Goal: Book appointment/travel/reservation

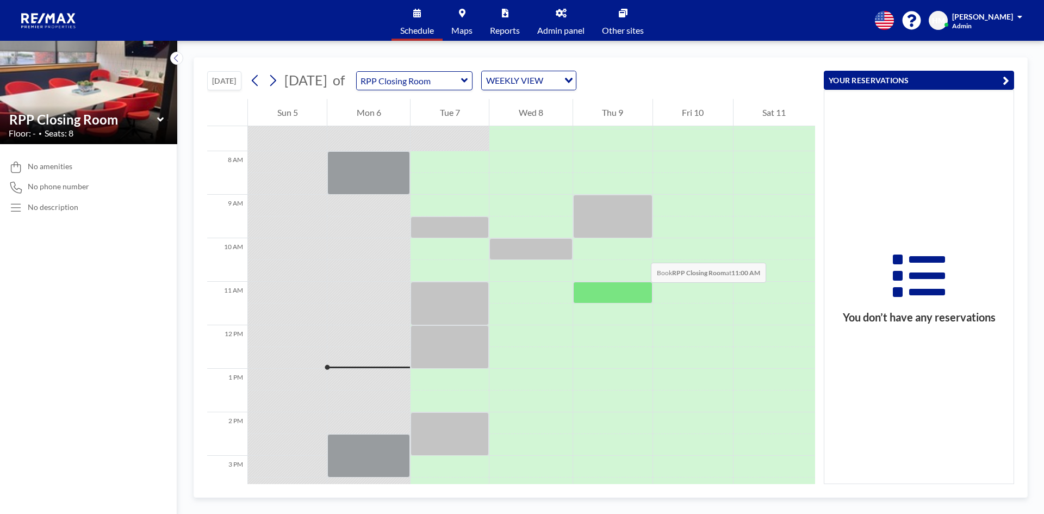
scroll to position [311, 0]
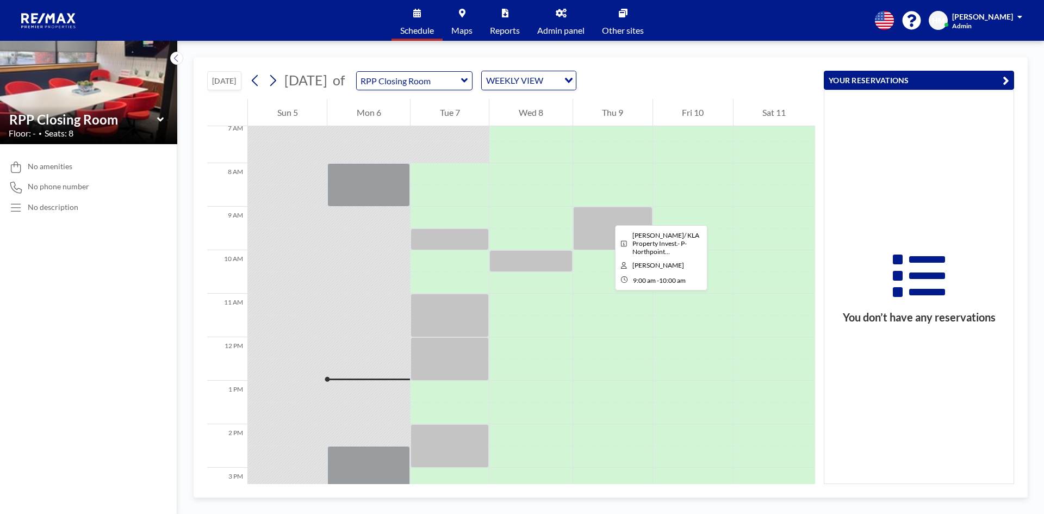
click at [606, 215] on div at bounding box center [612, 228] width 79 height 43
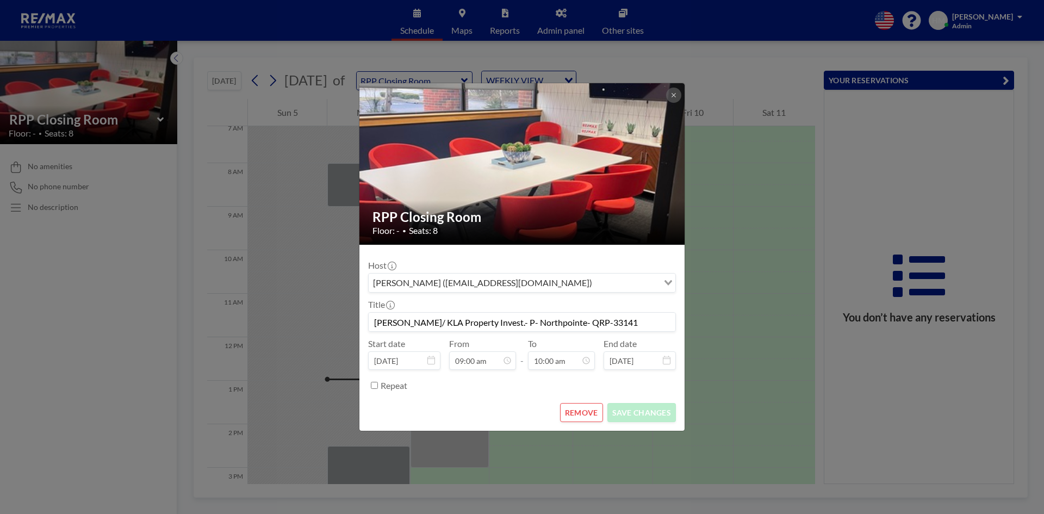
drag, startPoint x: 597, startPoint y: 322, endPoint x: 356, endPoint y: 321, distance: 241.4
click at [356, 321] on div "RPP Closing Room Floor: - • Seats: 8 Host [PERSON_NAME] ([EMAIL_ADDRESS][DOMAIN…" at bounding box center [522, 257] width 1044 height 514
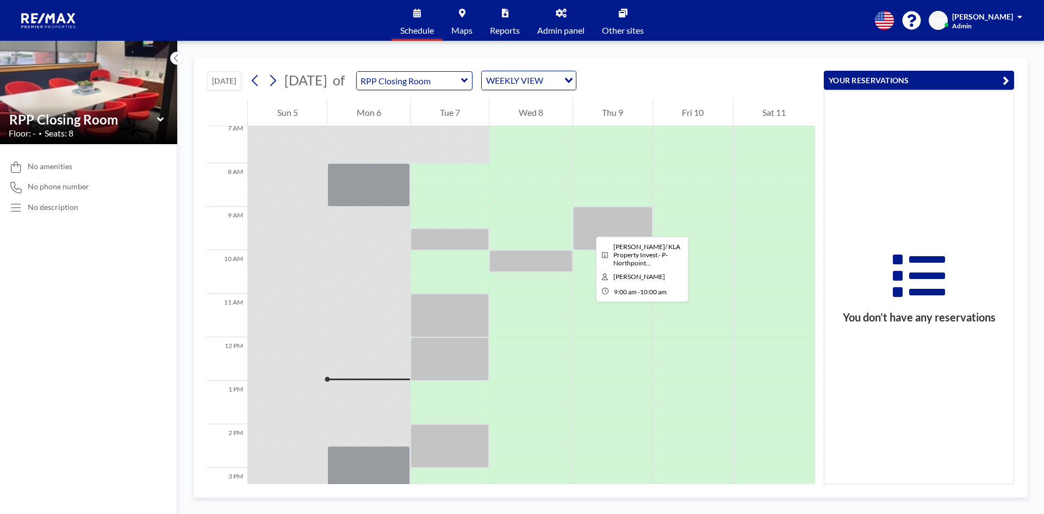
click at [587, 227] on div at bounding box center [612, 228] width 79 height 43
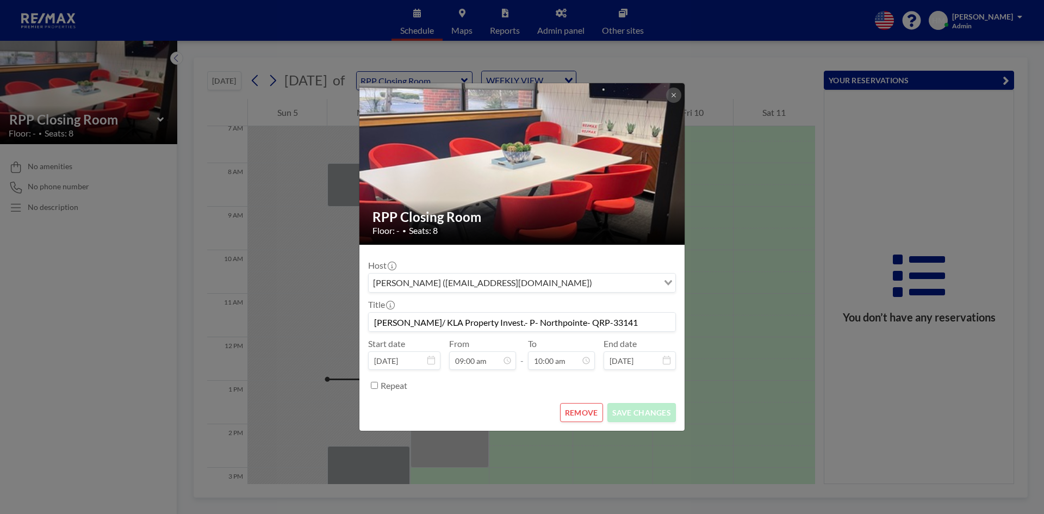
drag, startPoint x: 592, startPoint y: 322, endPoint x: 377, endPoint y: 326, distance: 214.8
click at [377, 326] on input "[PERSON_NAME]/ KLA Property Invest.- P- Northpointe- QRP-33141" at bounding box center [522, 322] width 307 height 18
click at [671, 94] on icon at bounding box center [673, 95] width 7 height 7
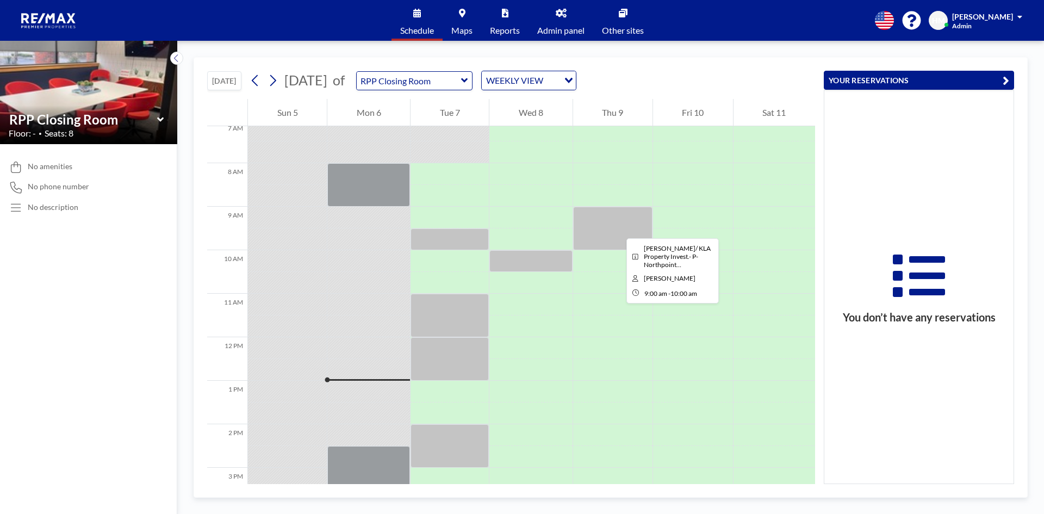
click at [618, 228] on div at bounding box center [612, 228] width 79 height 43
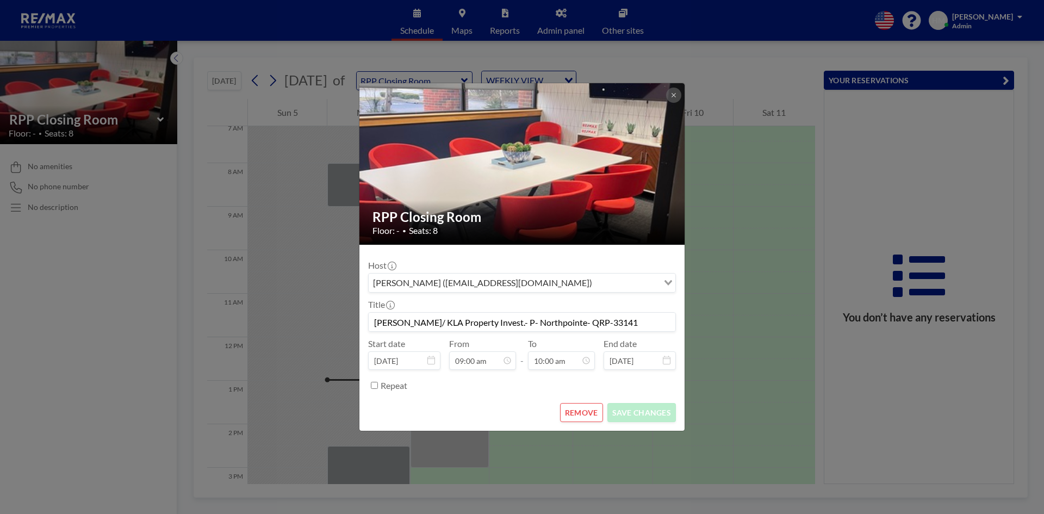
click at [899, 195] on div "RPP Closing Room Floor: - • Seats: 8 Host [PERSON_NAME] ([EMAIL_ADDRESS][DOMAIN…" at bounding box center [522, 257] width 1044 height 514
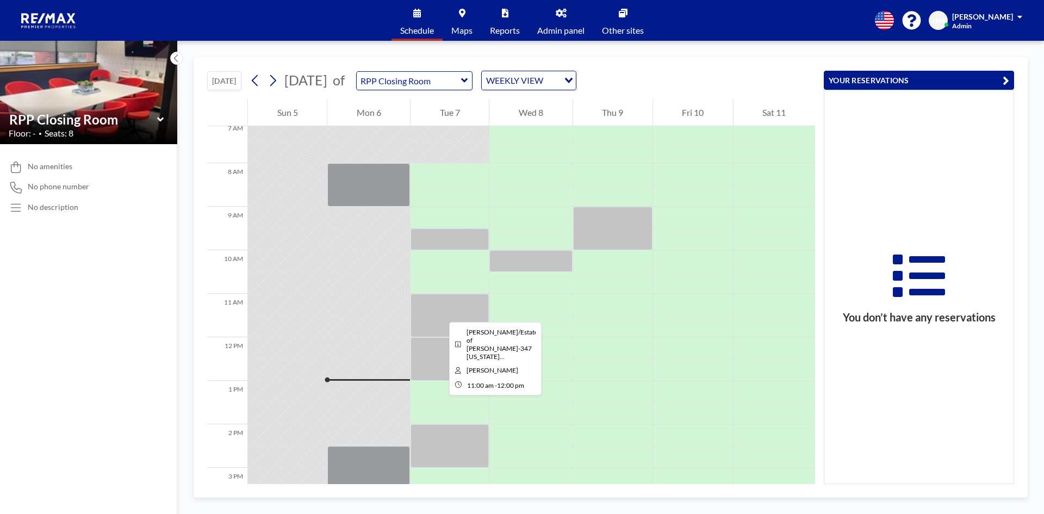
click at [440, 312] on div at bounding box center [449, 315] width 78 height 43
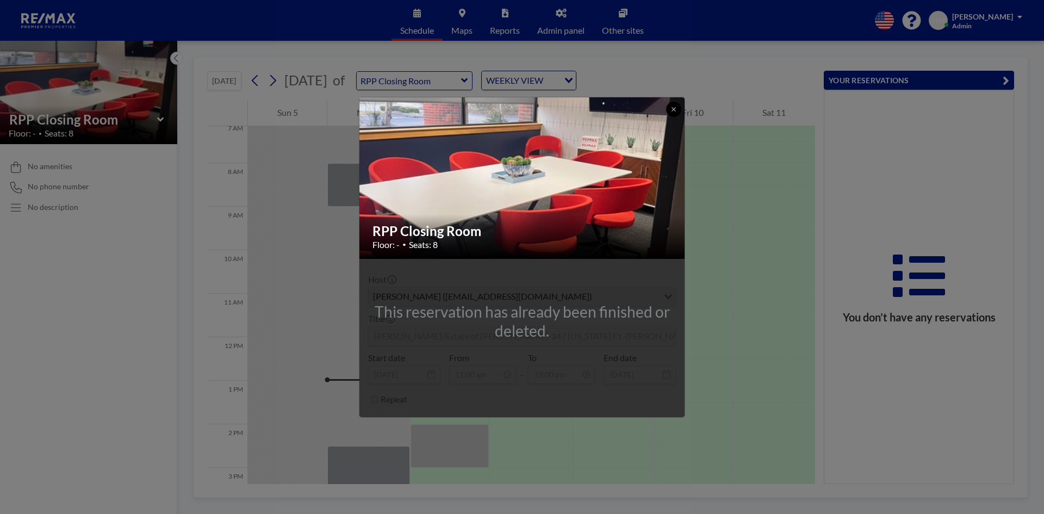
click at [673, 108] on icon at bounding box center [673, 109] width 4 height 4
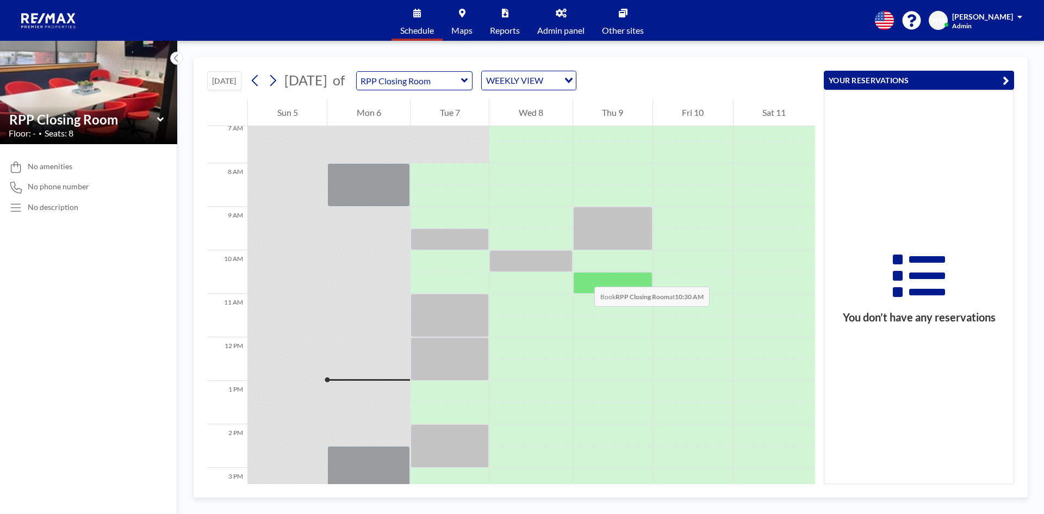
scroll to position [420, 0]
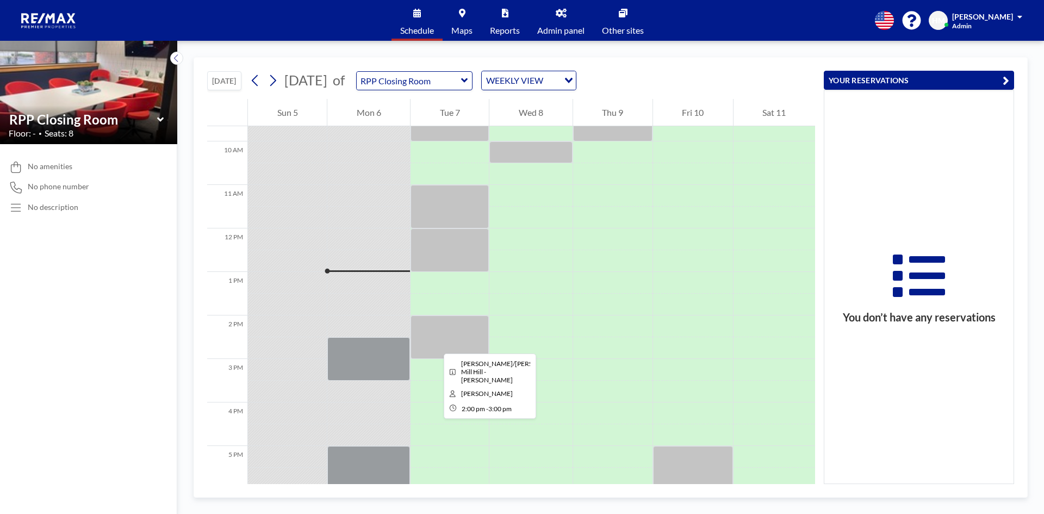
click at [435, 344] on div at bounding box center [449, 336] width 78 height 43
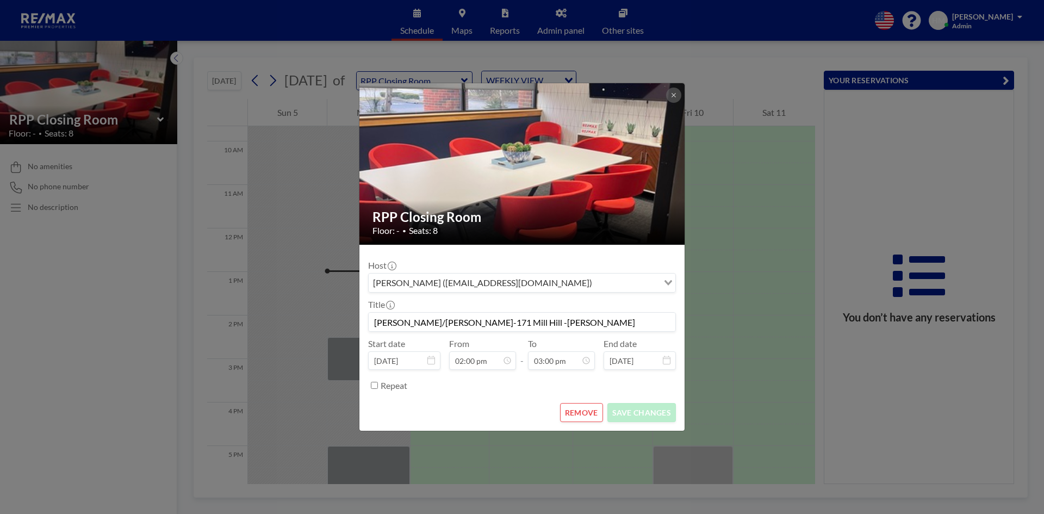
drag, startPoint x: 547, startPoint y: 326, endPoint x: 372, endPoint y: 324, distance: 175.1
click at [372, 324] on input "[PERSON_NAME]/[PERSON_NAME]-171 Mill Hill -[PERSON_NAME]" at bounding box center [522, 322] width 307 height 18
click at [669, 95] on button at bounding box center [673, 95] width 15 height 15
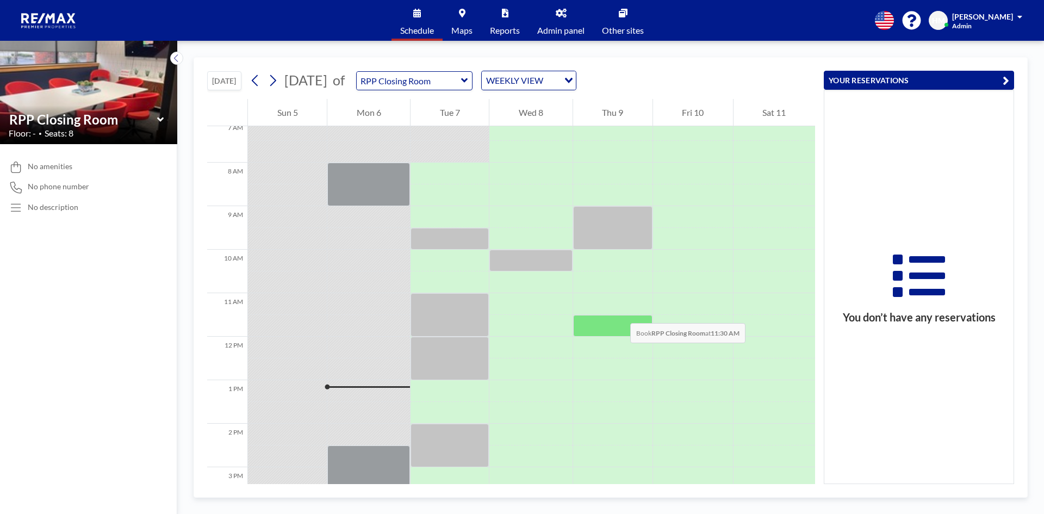
scroll to position [311, 0]
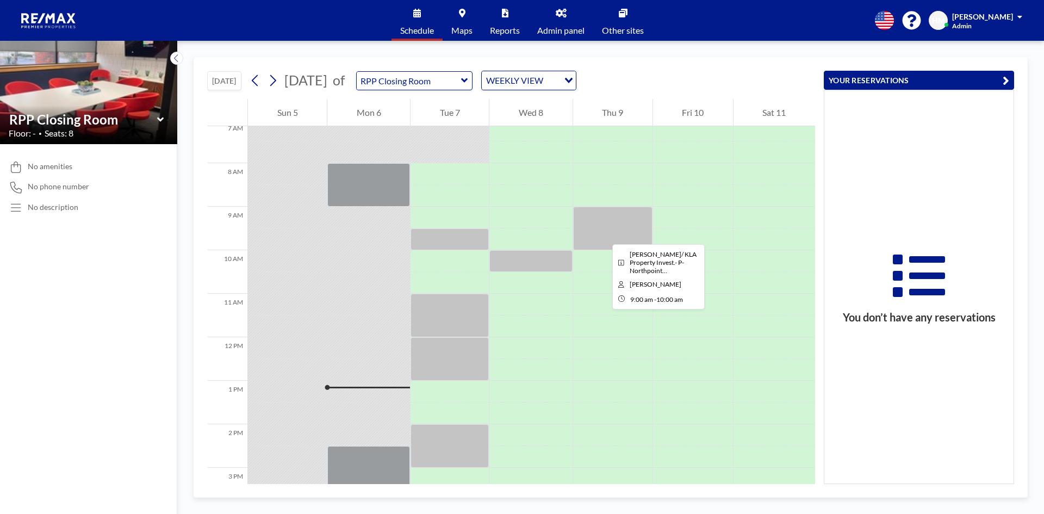
click at [603, 234] on div at bounding box center [612, 228] width 79 height 43
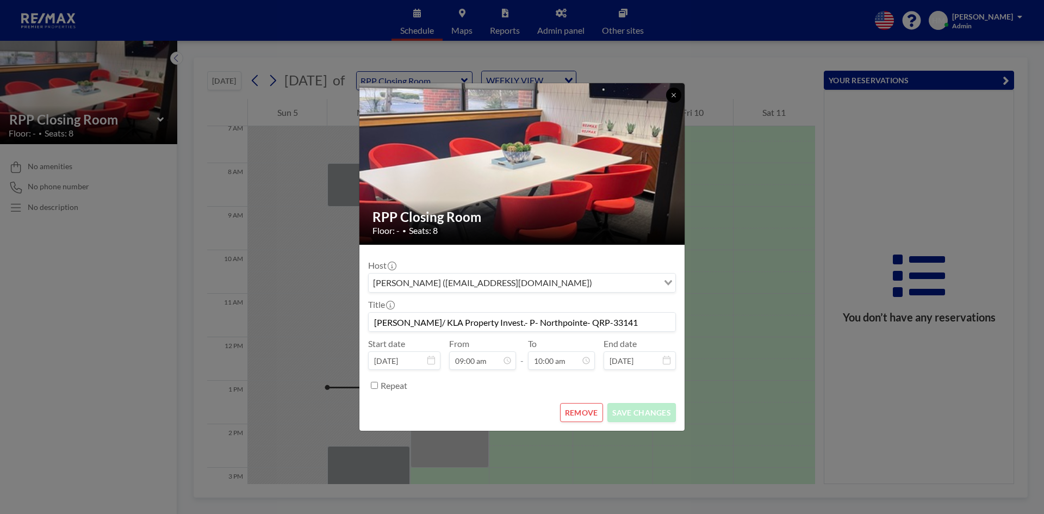
click at [668, 96] on button at bounding box center [673, 95] width 15 height 15
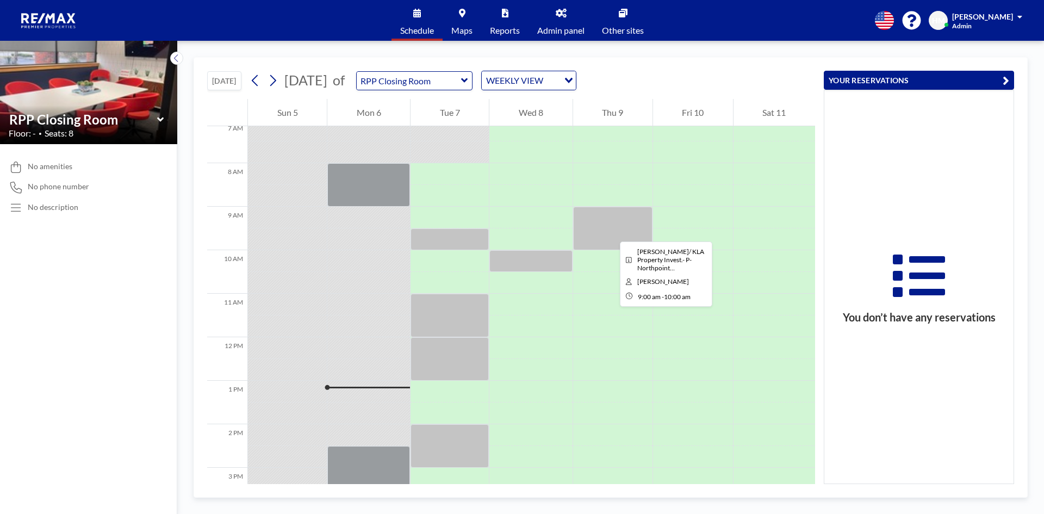
click at [611, 232] on div at bounding box center [612, 228] width 79 height 43
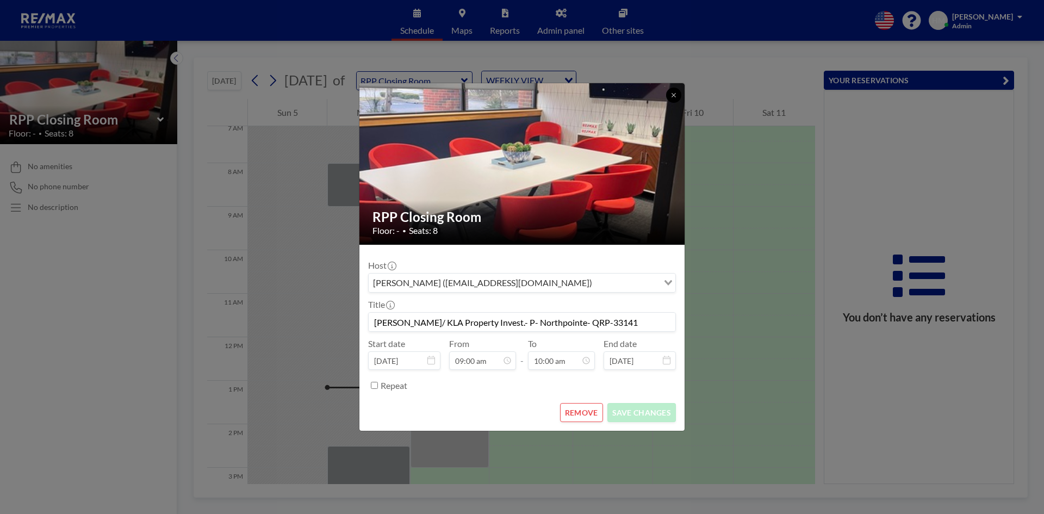
click at [668, 94] on button at bounding box center [673, 95] width 15 height 15
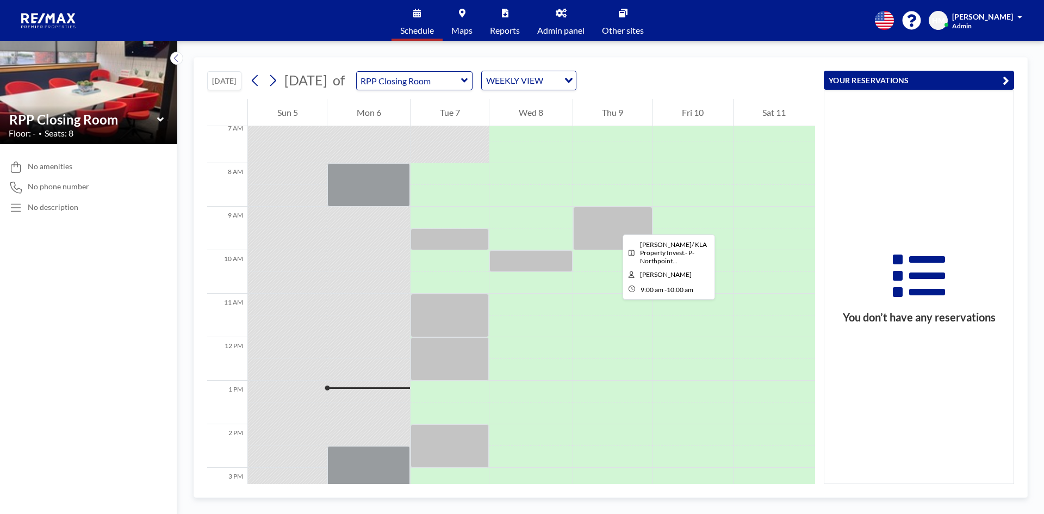
click at [618, 219] on div at bounding box center [612, 228] width 79 height 43
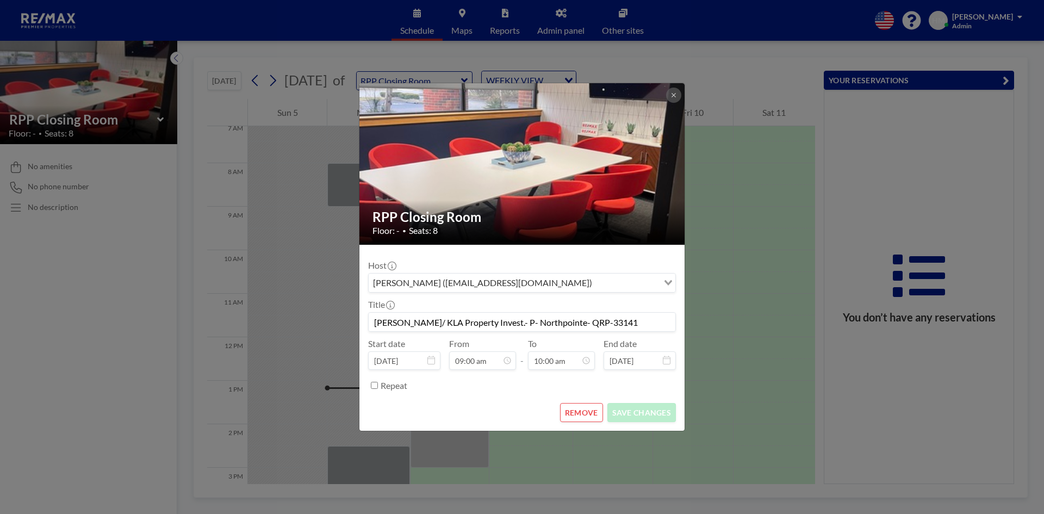
scroll to position [387, 0]
click at [673, 90] on button at bounding box center [673, 95] width 15 height 15
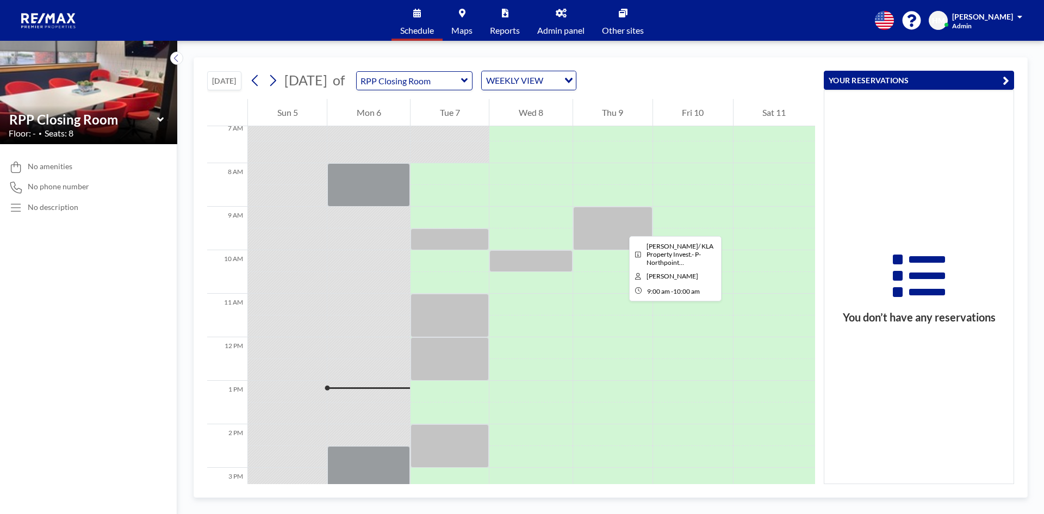
click at [620, 226] on div at bounding box center [612, 228] width 79 height 43
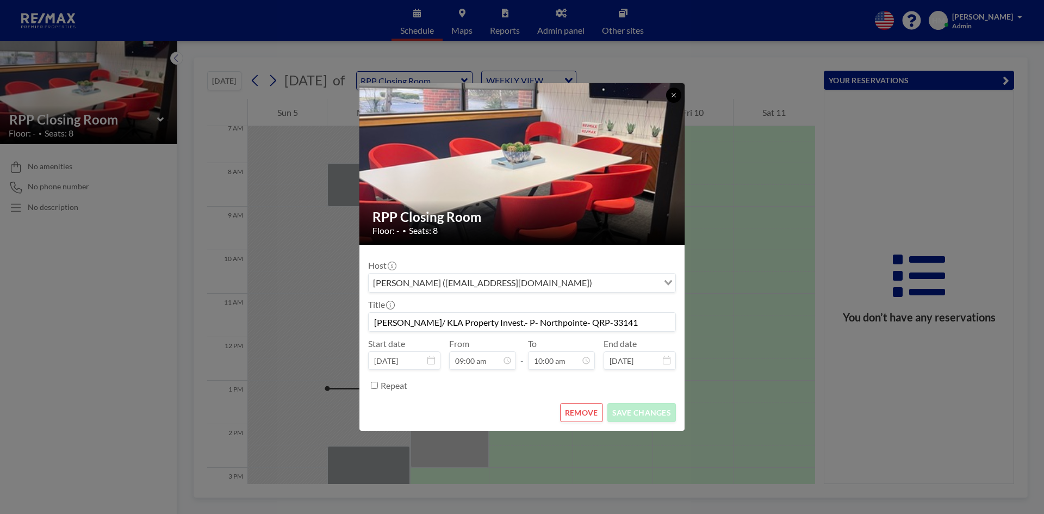
click at [678, 96] on button at bounding box center [673, 95] width 15 height 15
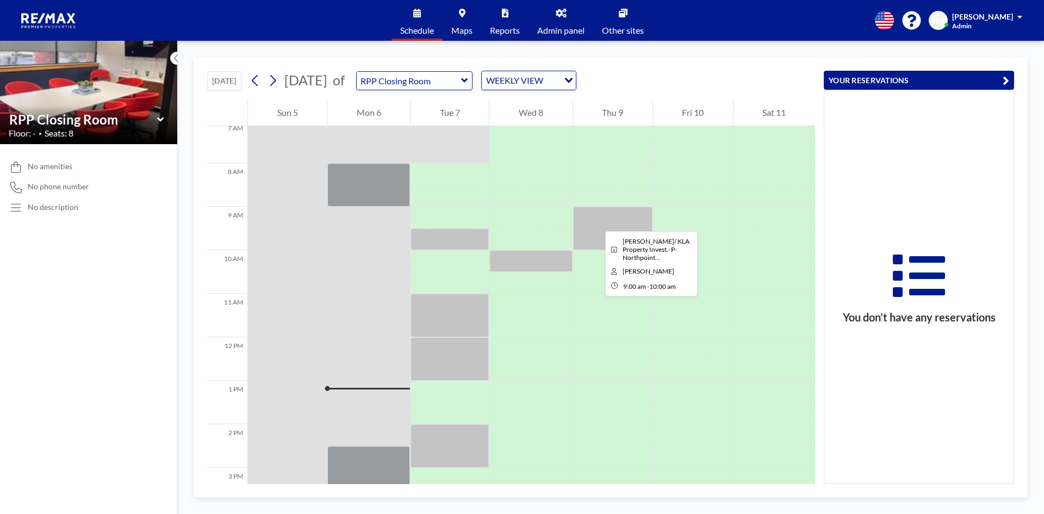
click at [596, 221] on div at bounding box center [612, 228] width 79 height 43
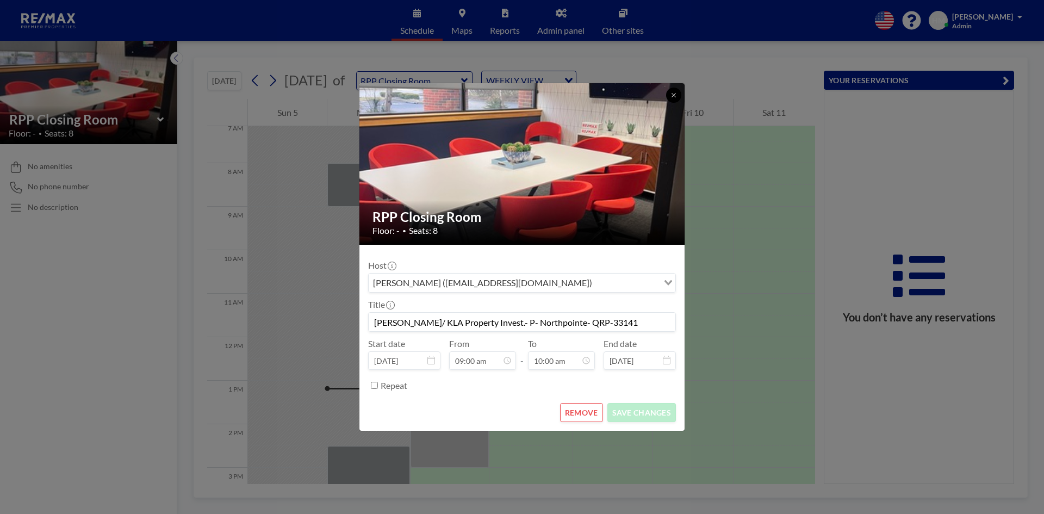
click at [670, 95] on icon at bounding box center [673, 95] width 7 height 7
